Goal: Information Seeking & Learning: Find specific page/section

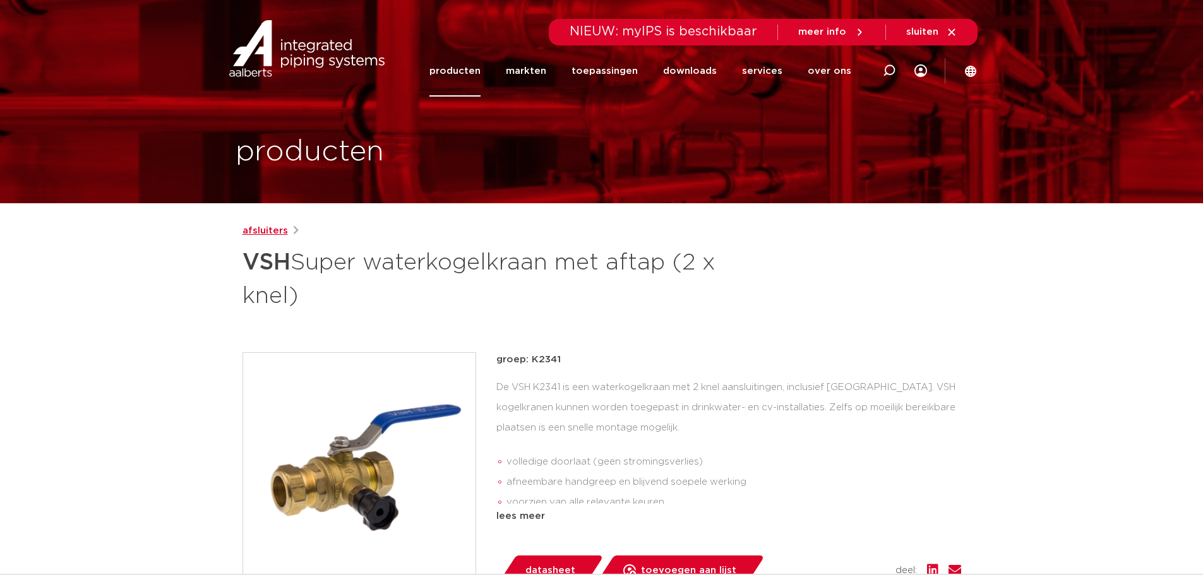
click at [261, 232] on link "afsluiters" at bounding box center [264, 231] width 45 height 15
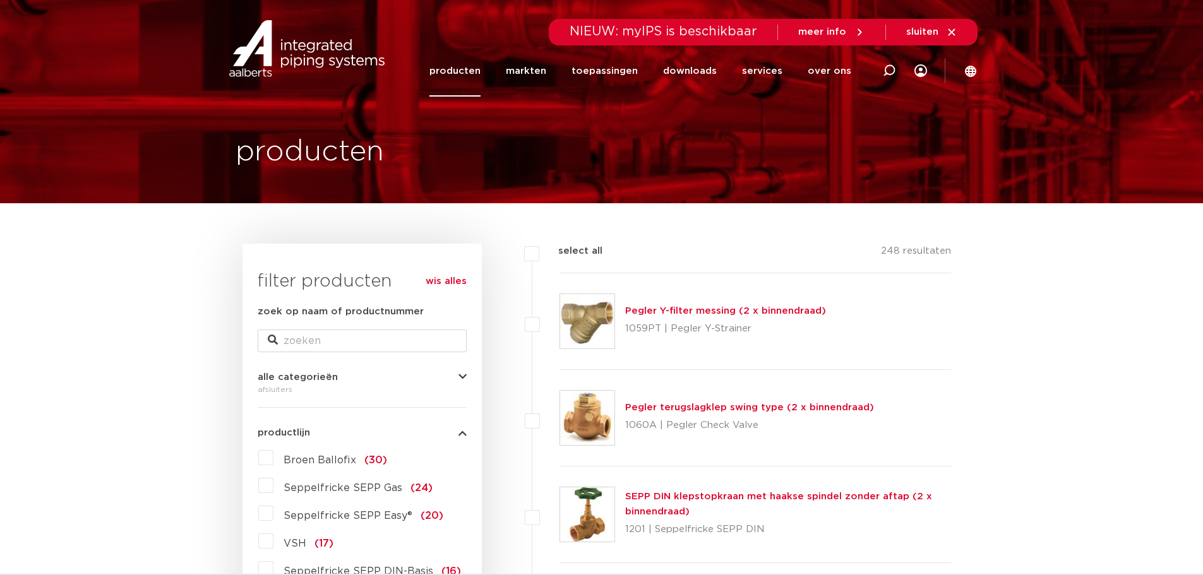
scroll to position [379, 0]
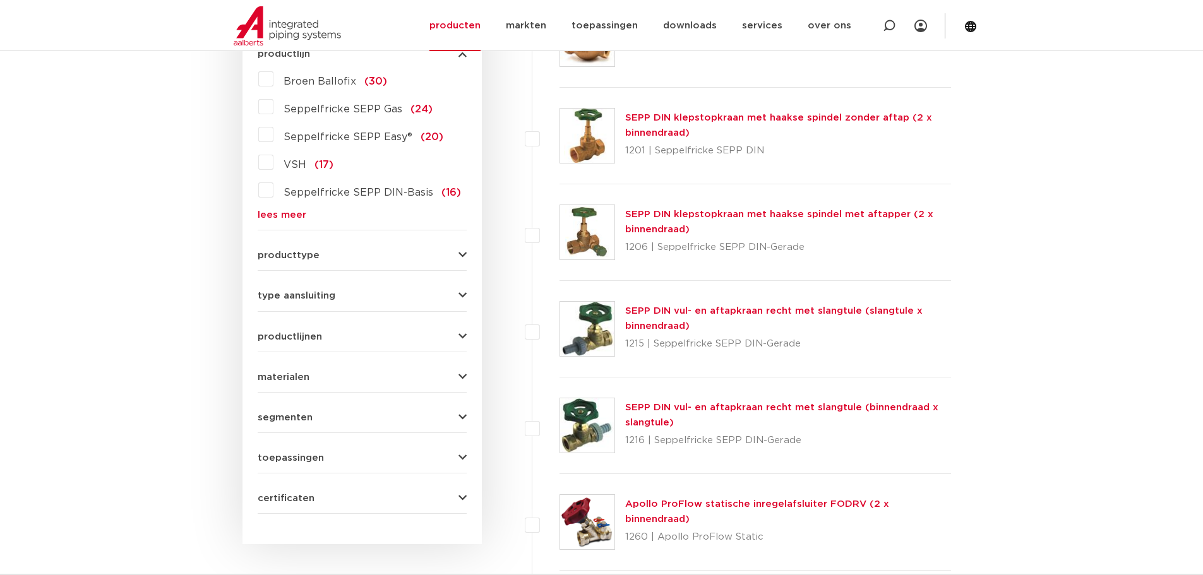
click at [462, 249] on div "producttype kogelafsluiter (123) accessoires (afsluiters) (68) klepstopkranen (…" at bounding box center [362, 251] width 209 height 20
click at [463, 253] on icon "button" at bounding box center [462, 255] width 8 height 9
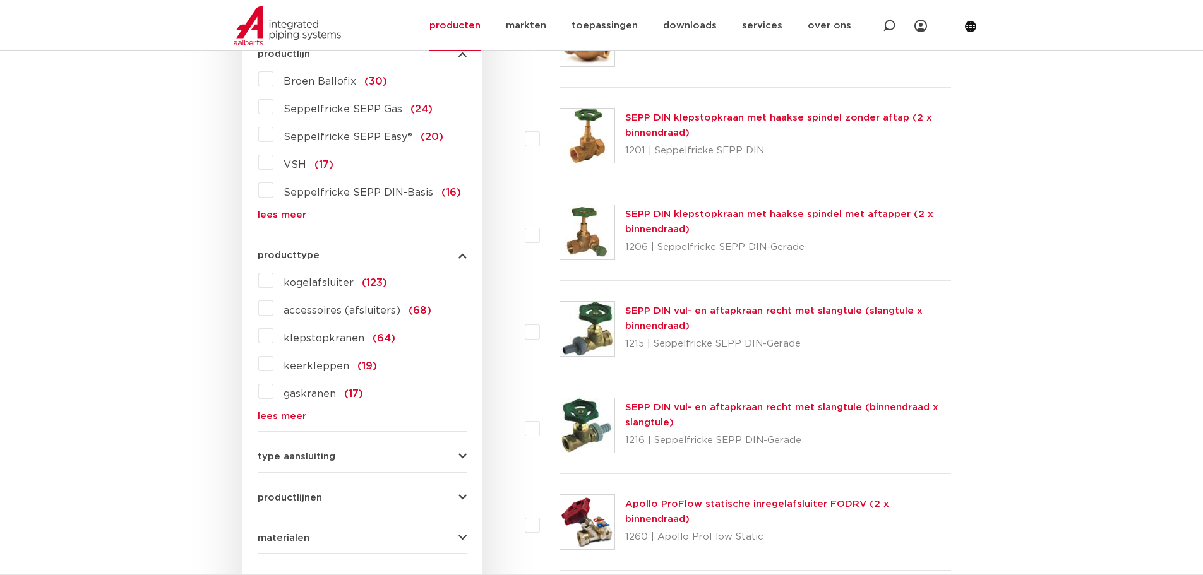
click at [273, 277] on label "kogelafsluiter (123)" at bounding box center [330, 280] width 114 height 20
click at [0, 0] on input "kogelafsluiter (123)" at bounding box center [0, 0] width 0 height 0
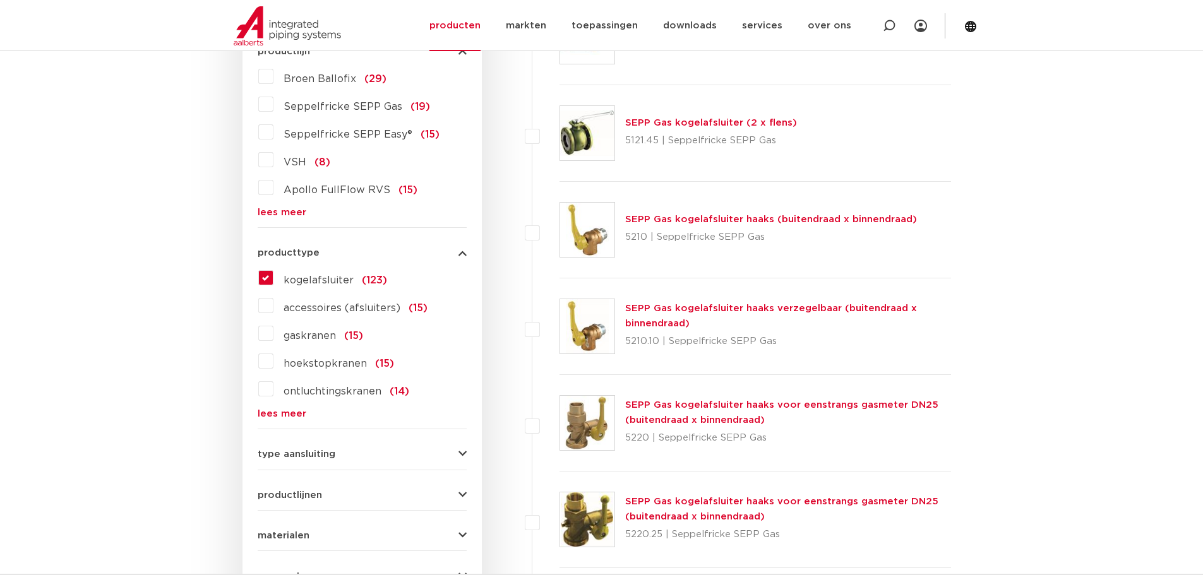
scroll to position [505, 0]
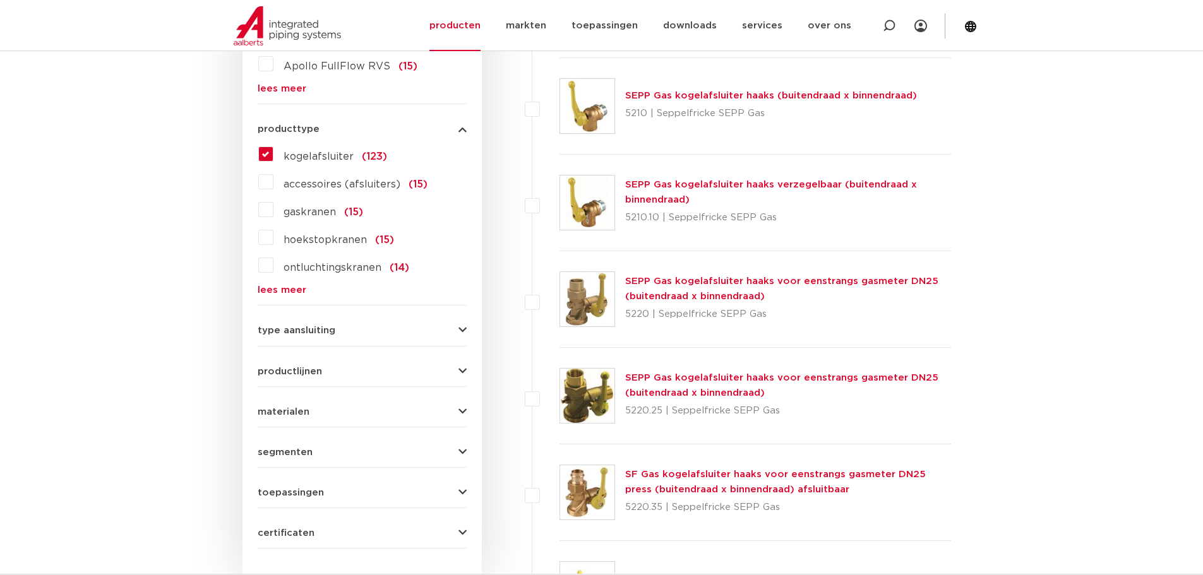
click at [457, 322] on div "type aansluiting press (42) G - binnendraad gas cilindrisch (BSPP) (46) G - bui…" at bounding box center [362, 326] width 209 height 20
click at [462, 329] on icon "button" at bounding box center [462, 330] width 8 height 9
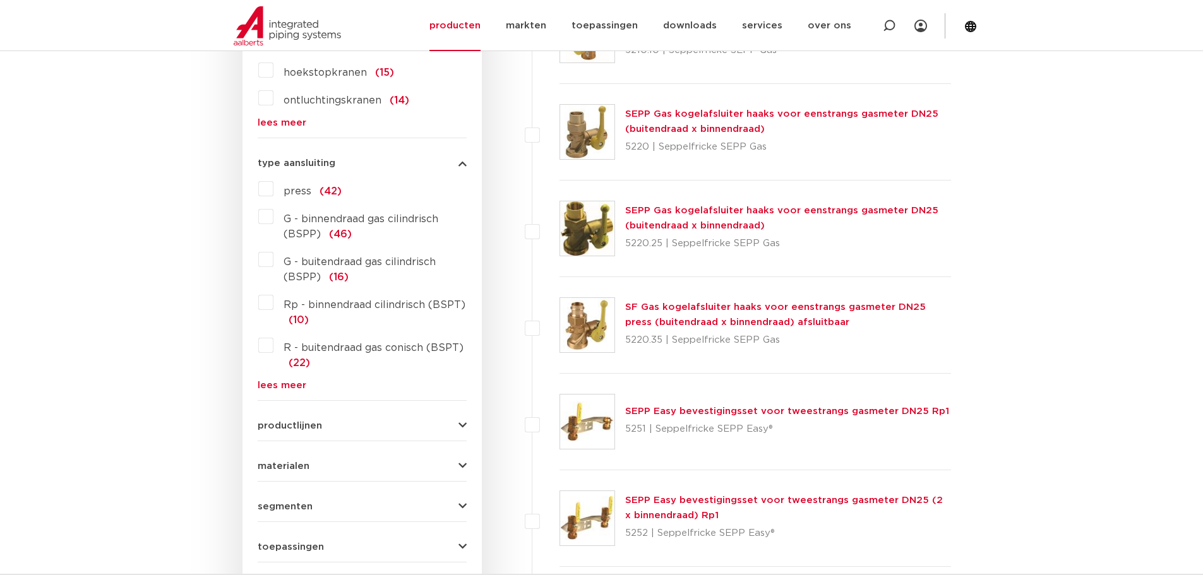
scroll to position [695, 0]
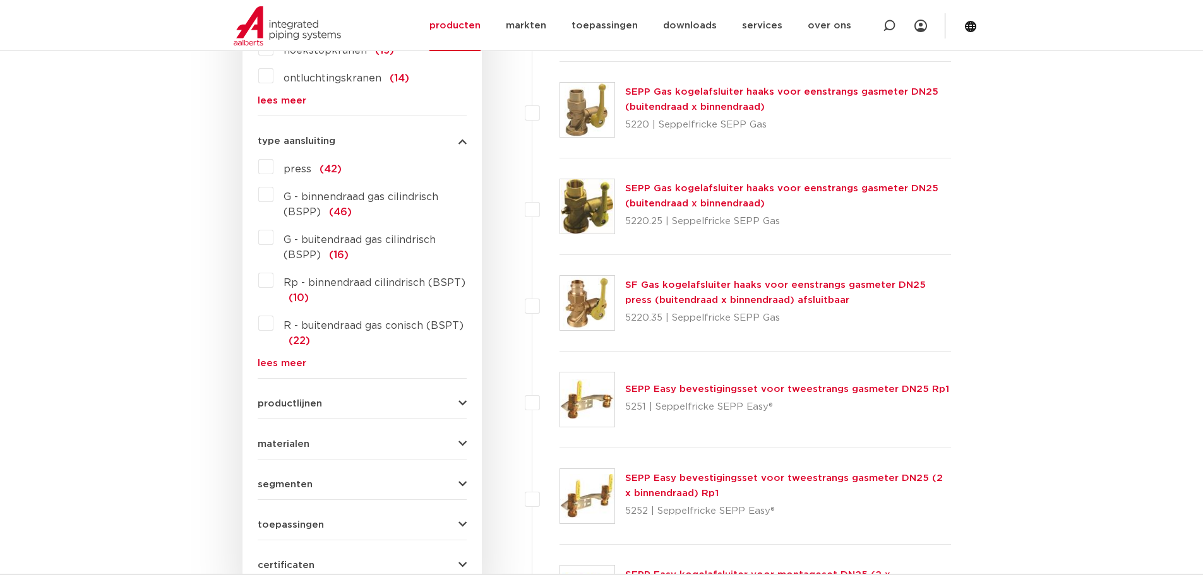
click at [283, 359] on link "lees meer" at bounding box center [362, 363] width 209 height 9
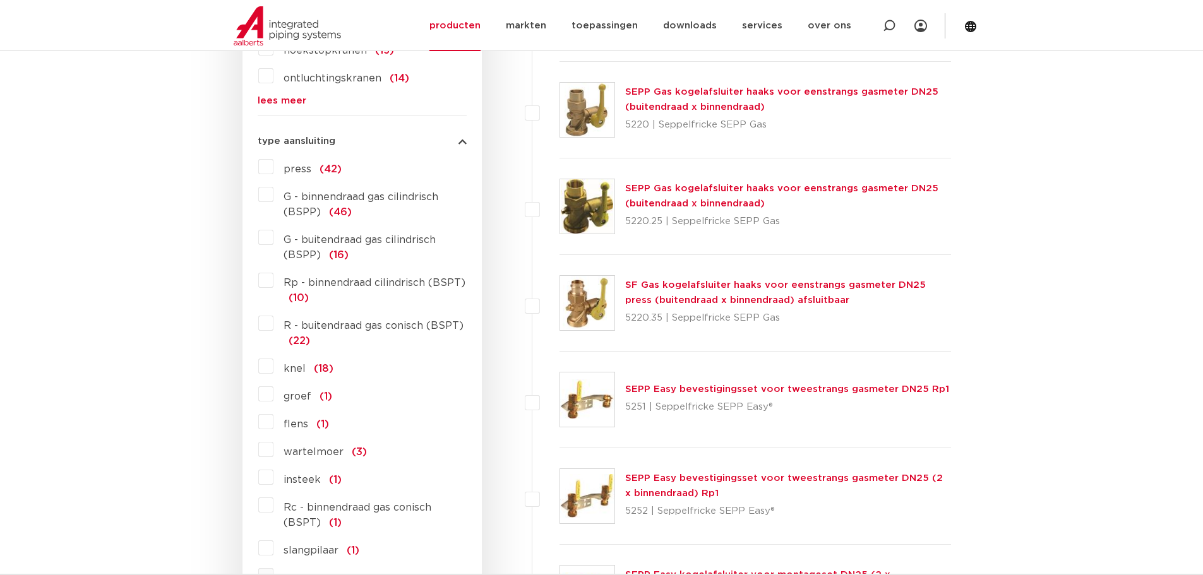
click at [273, 363] on label "knel (18)" at bounding box center [303, 366] width 60 height 20
click at [0, 0] on input "knel (18)" at bounding box center [0, 0] width 0 height 0
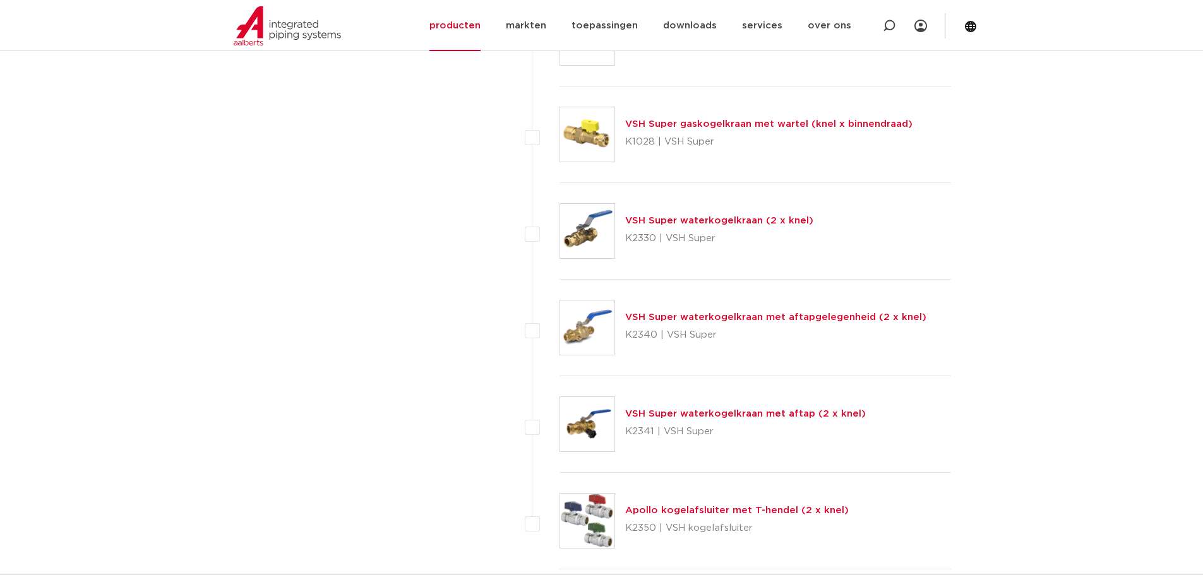
scroll to position [1452, 0]
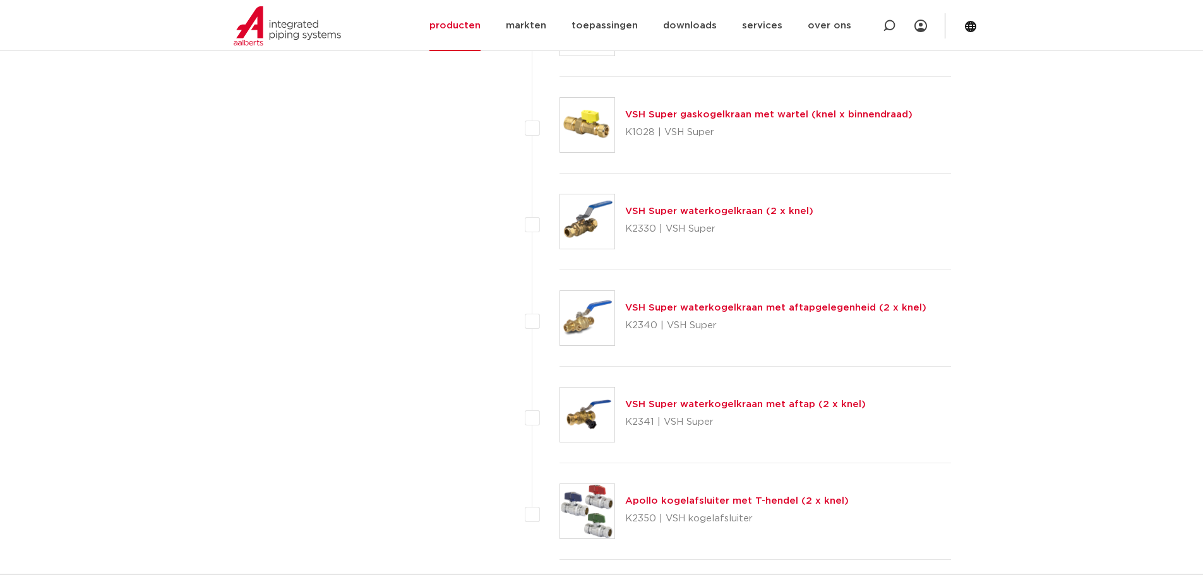
click at [710, 211] on link "VSH Super waterkogelkraan (2 x knel)" at bounding box center [719, 210] width 188 height 9
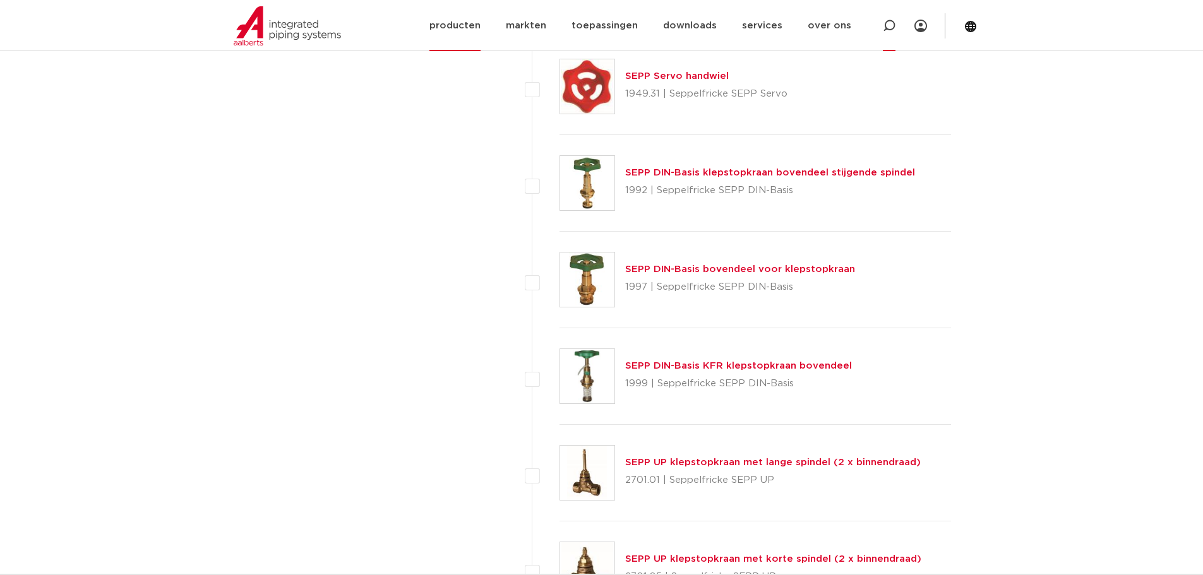
scroll to position [3283, 0]
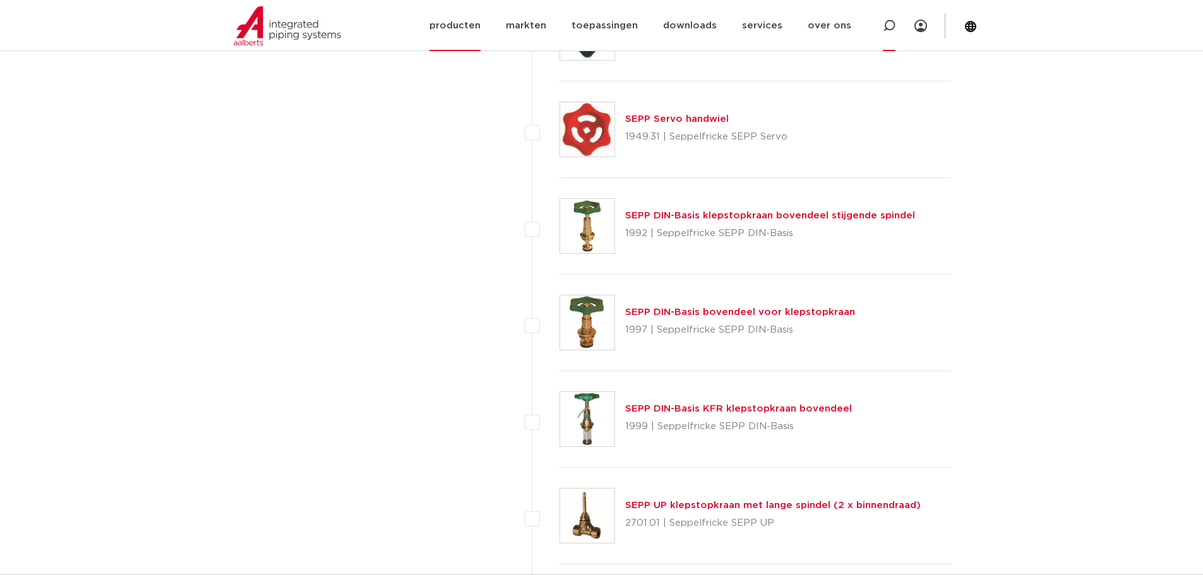
click at [887, 25] on icon at bounding box center [889, 26] width 13 height 13
type input "kogelkraan 35"
click button "Zoeken" at bounding box center [0, 0] width 0 height 0
